Goal: Transaction & Acquisition: Purchase product/service

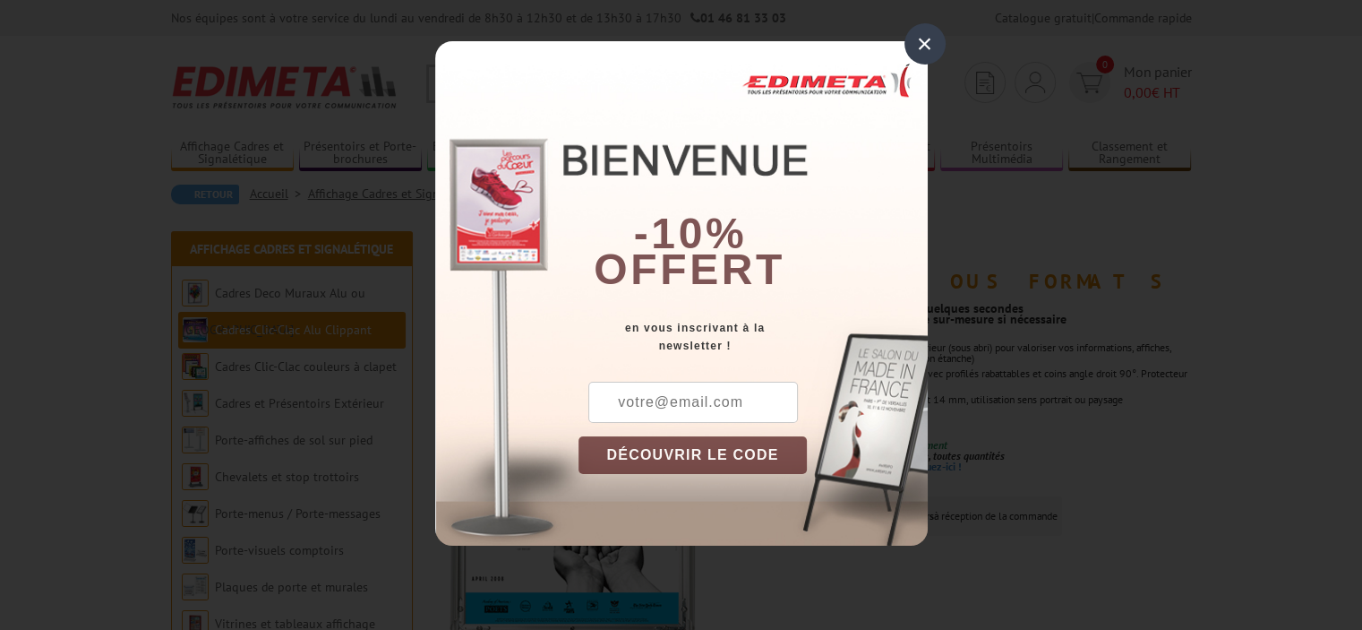
click at [928, 39] on div "×" at bounding box center [925, 43] width 41 height 41
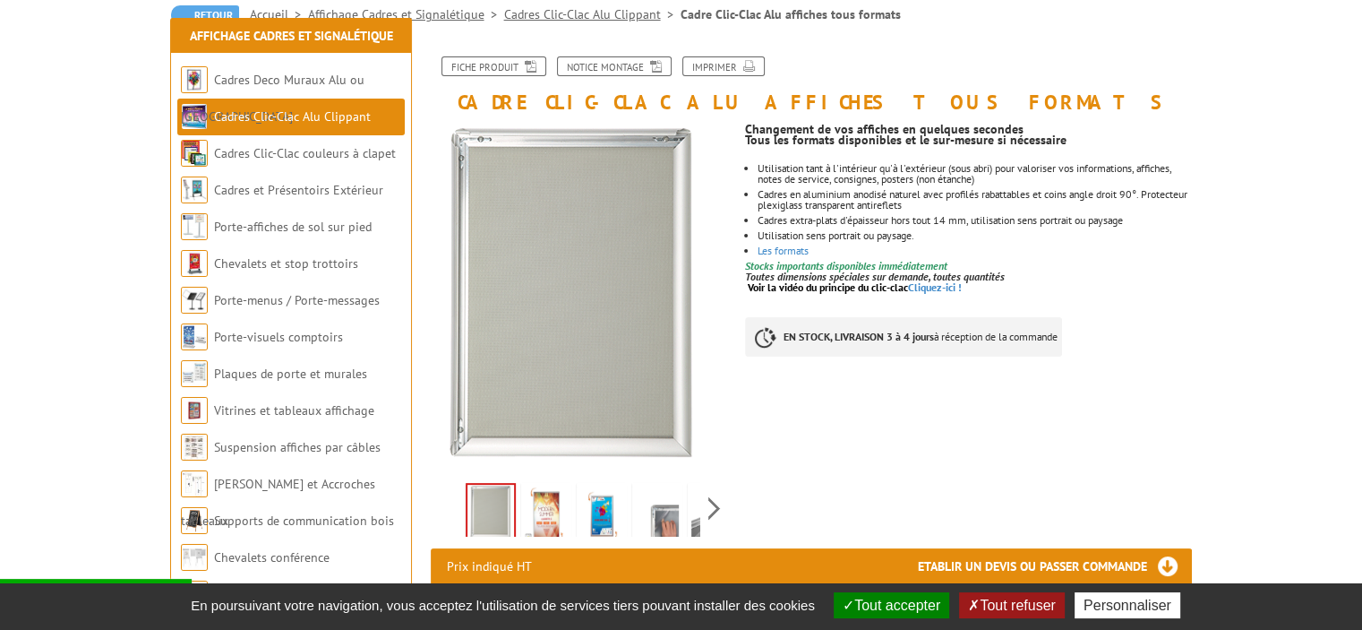
scroll to position [358, 0]
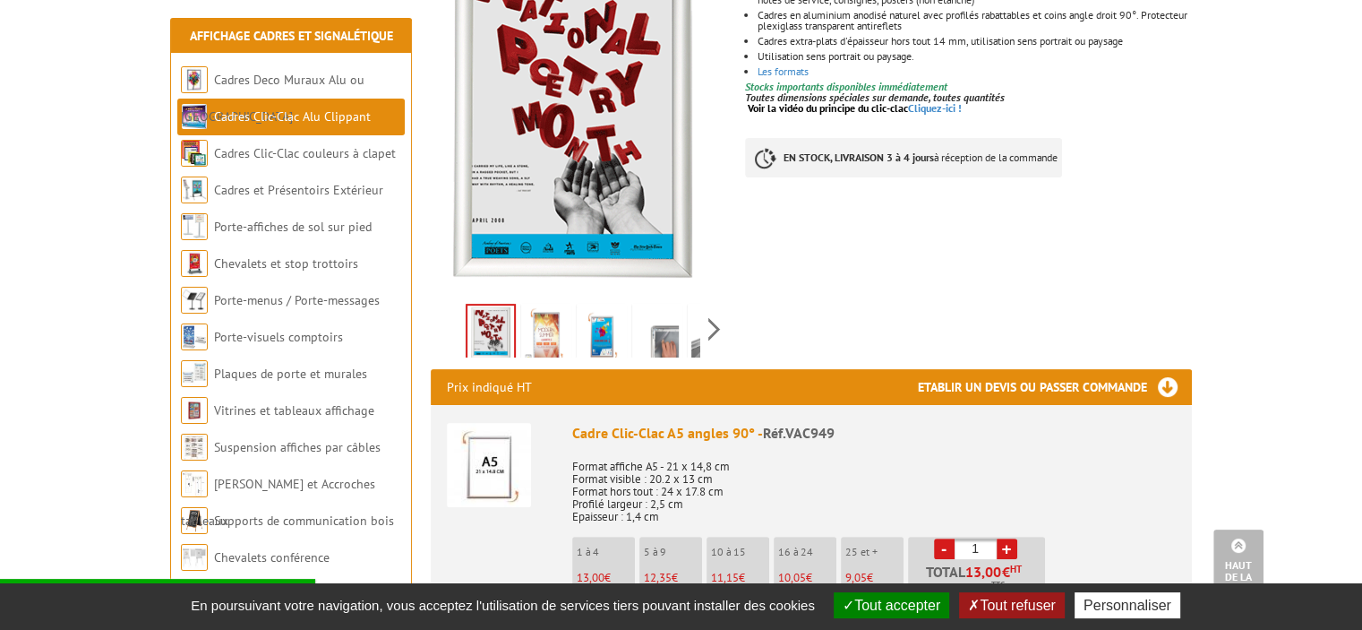
click at [1011, 614] on button "Tout refuser" at bounding box center [1011, 605] width 105 height 26
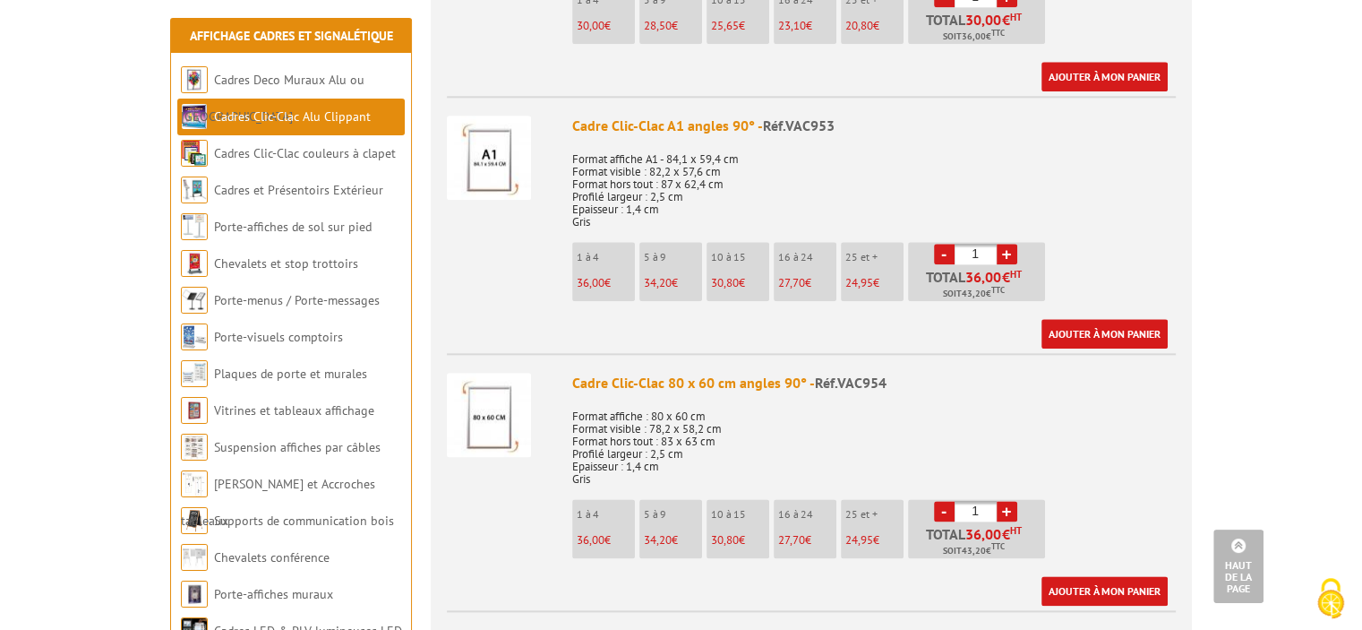
scroll to position [2239, 0]
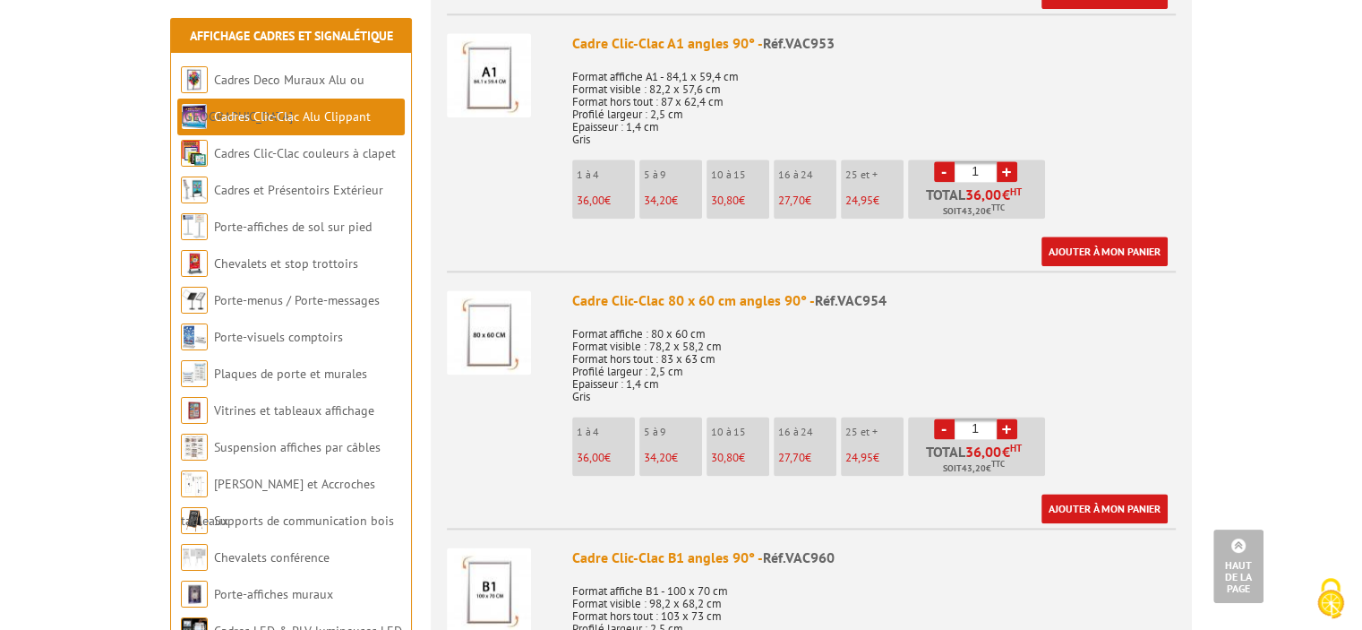
click at [1009, 423] on link "+" at bounding box center [1007, 428] width 21 height 21
click at [1010, 418] on link "+" at bounding box center [1007, 428] width 21 height 21
click at [1083, 373] on p "Format affiche : 80 x 60 cm Format visible : 78,2 x 58,2 cm Format hors tout : …" at bounding box center [874, 359] width 604 height 88
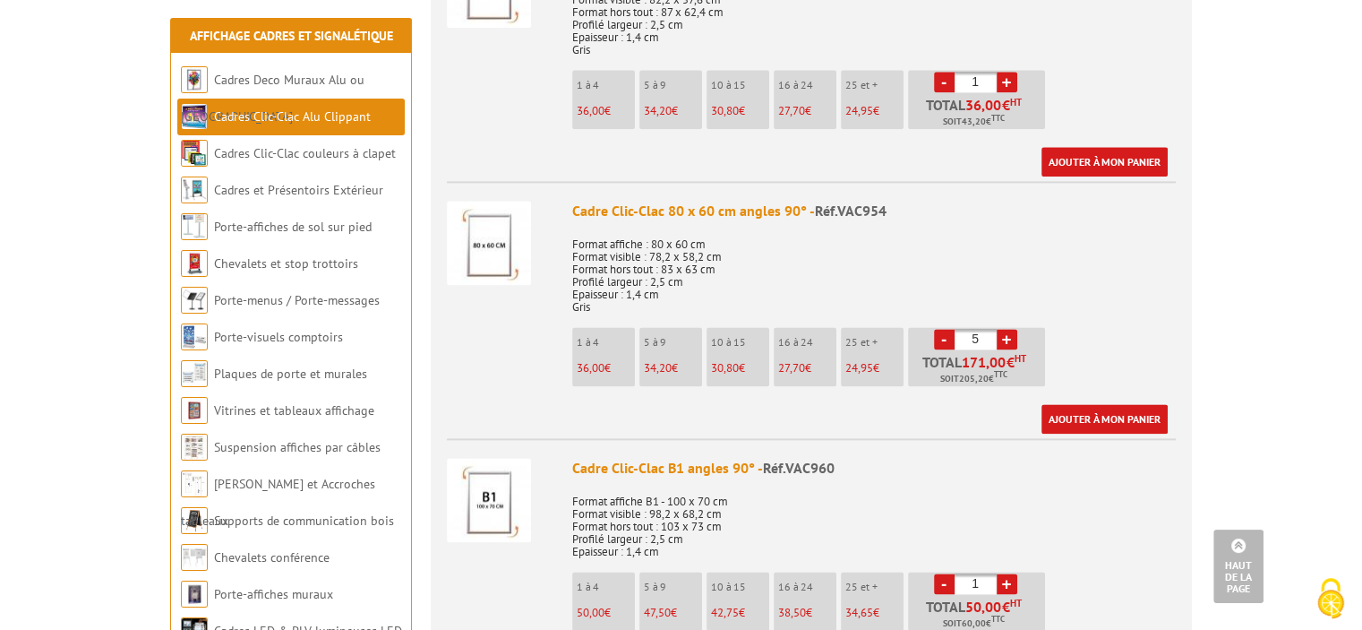
scroll to position [2329, 0]
click at [1003, 333] on link "+" at bounding box center [1007, 339] width 21 height 21
type input "6"
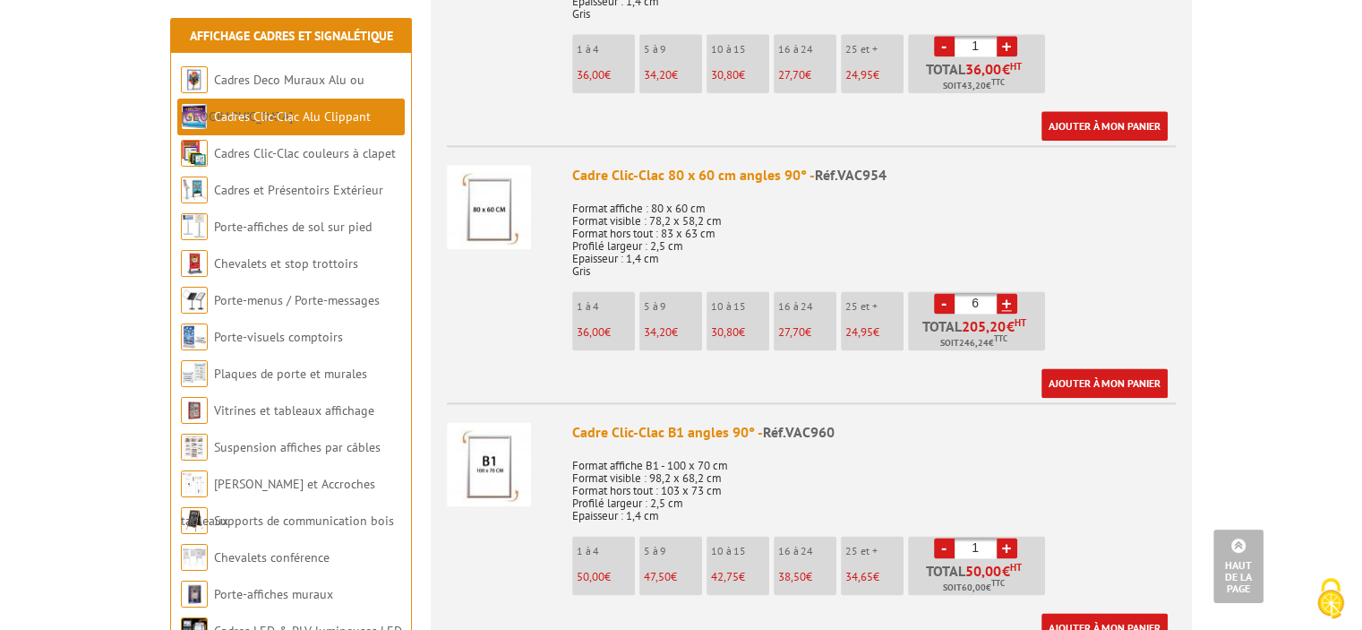
scroll to position [2356, 0]
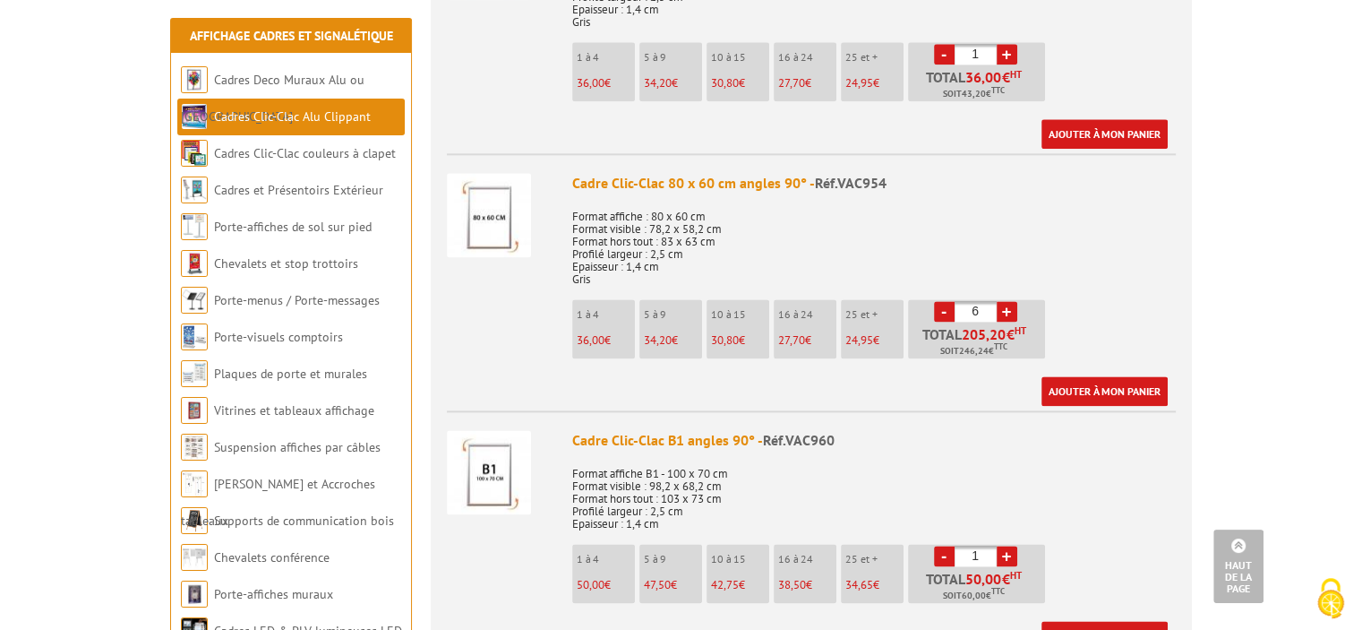
click at [641, 182] on div "Cadre Clic-Clac 80 x 60 cm angles 90° - Réf.VAC954" at bounding box center [874, 183] width 604 height 21
click at [866, 182] on span "Réf.VAC954" at bounding box center [851, 183] width 72 height 18
click at [984, 238] on p "Format affiche : 80 x 60 cm Format visible : 78,2 x 58,2 cm Format hors tout : …" at bounding box center [874, 242] width 604 height 88
click at [485, 200] on img at bounding box center [489, 215] width 84 height 84
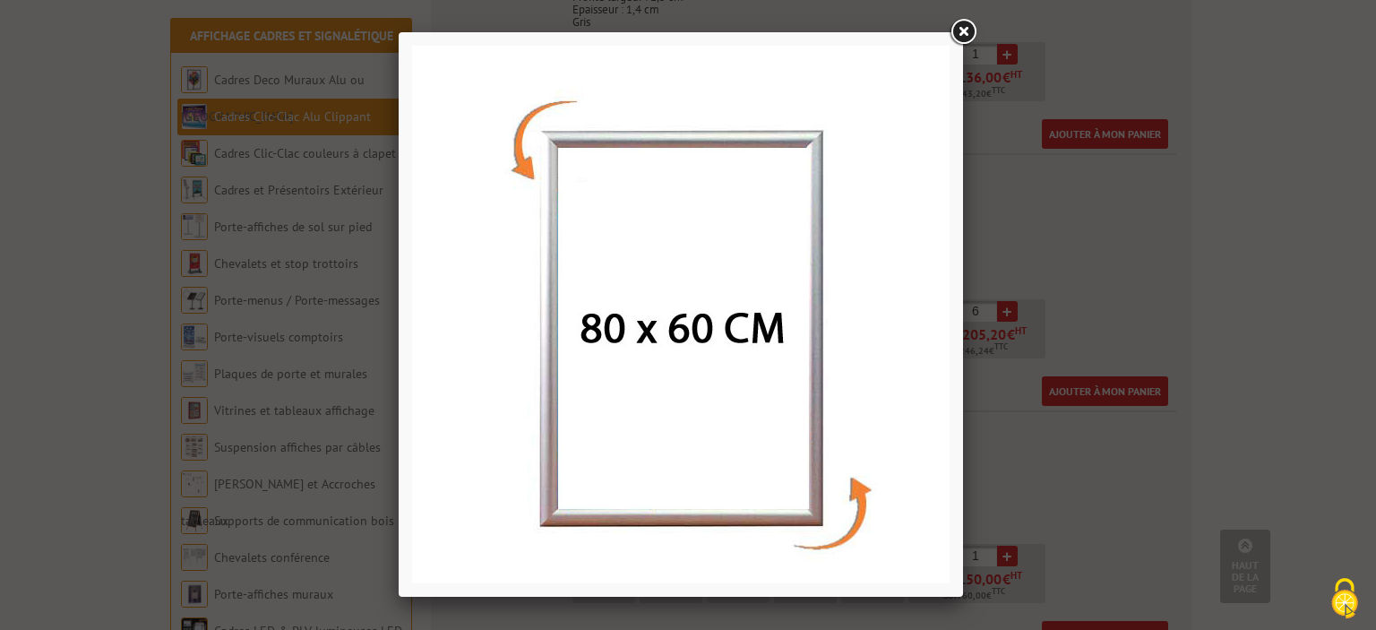
click at [957, 30] on link at bounding box center [963, 32] width 32 height 32
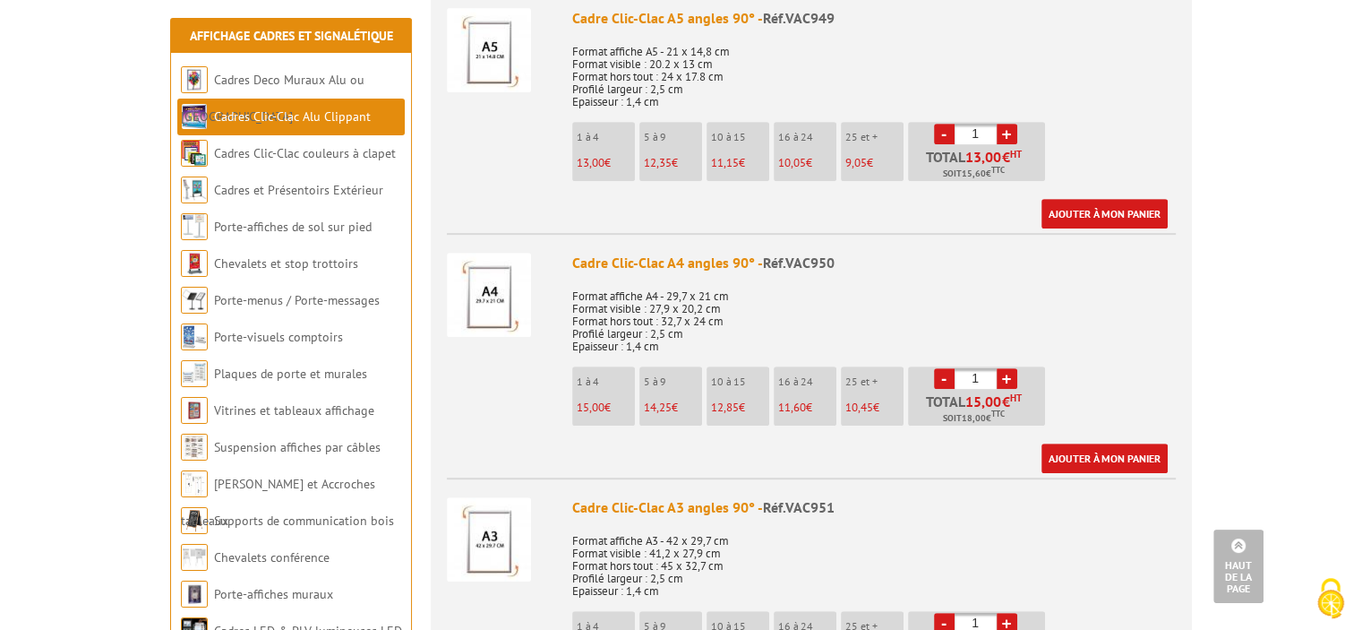
scroll to position [476, 0]
